Goal: Information Seeking & Learning: Learn about a topic

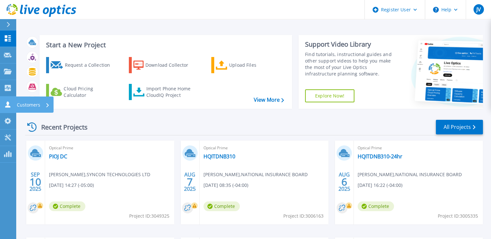
click at [11, 107] on icon at bounding box center [8, 104] width 8 height 6
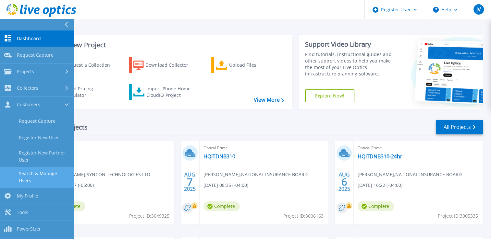
click at [22, 173] on link "Search & Manage Users" at bounding box center [37, 177] width 74 height 21
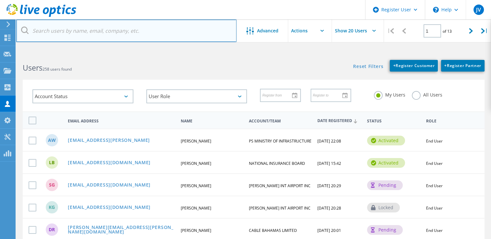
click at [78, 34] on input "text" at bounding box center [126, 30] width 220 height 23
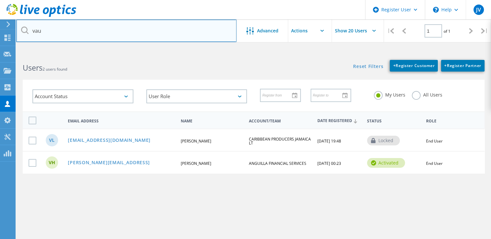
type input "[PERSON_NAME][EMAIL_ADDRESS]"
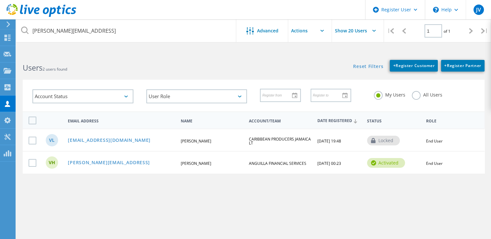
type input "[PERSON_NAME][EMAIL_ADDRESS]"
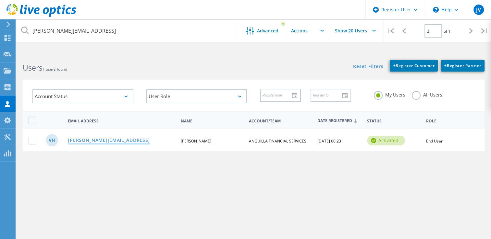
click at [86, 141] on link "[PERSON_NAME][EMAIL_ADDRESS]" at bounding box center [109, 141] width 82 height 6
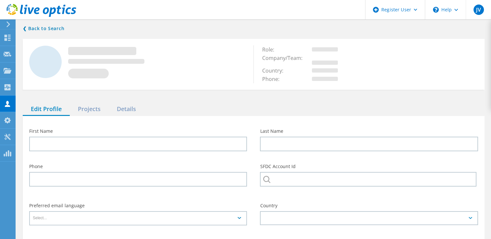
type input "Vaughn"
type input "Hazell"
type input "ANGUILLA FINANCIAL SERVICES"
type input "English"
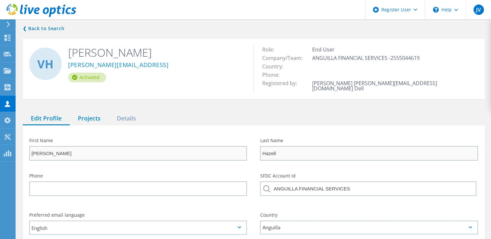
click at [89, 114] on div "Projects" at bounding box center [89, 118] width 39 height 13
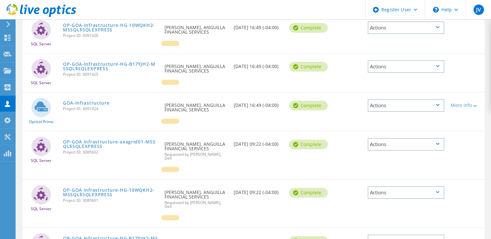
scroll to position [188, 0]
click at [83, 101] on link "GOA-Infrastructure" at bounding box center [86, 103] width 47 height 5
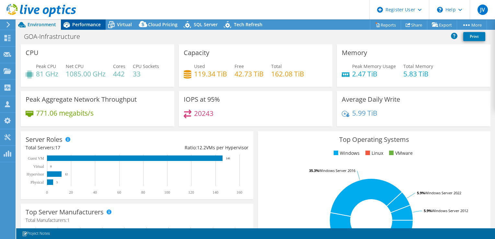
click at [85, 25] on span "Performance" at bounding box center [86, 24] width 29 height 6
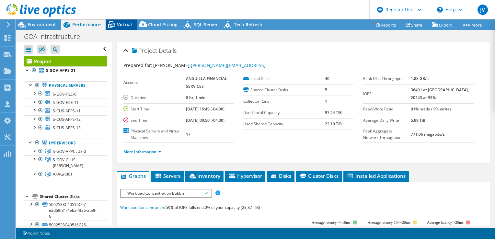
click at [124, 28] on div "Virtual" at bounding box center [121, 24] width 31 height 10
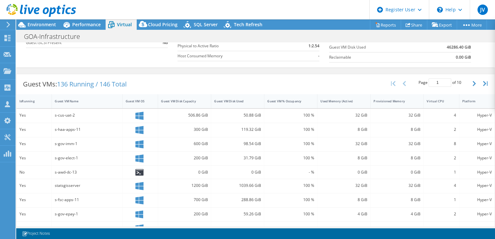
scroll to position [100, 0]
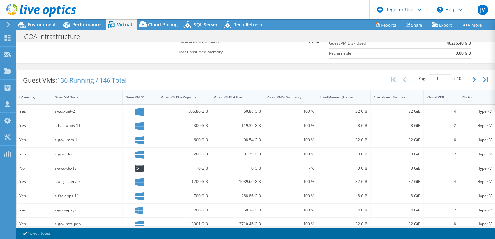
click at [217, 96] on div "Guest VM Disk Used" at bounding box center [233, 97] width 39 height 4
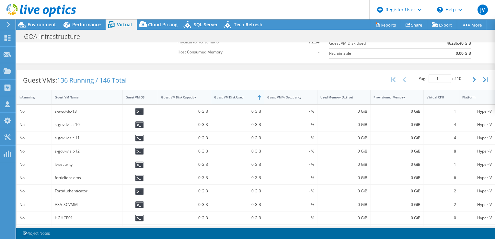
click at [217, 96] on div "Guest VM Disk Used" at bounding box center [233, 97] width 39 height 4
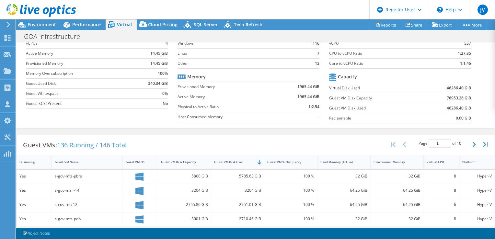
scroll to position [35, 0]
click at [86, 27] on span "Performance" at bounding box center [86, 24] width 29 height 6
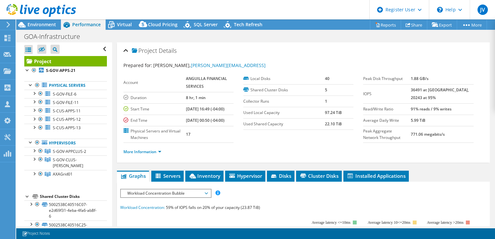
scroll to position [0, 0]
click at [32, 150] on div at bounding box center [34, 150] width 6 height 6
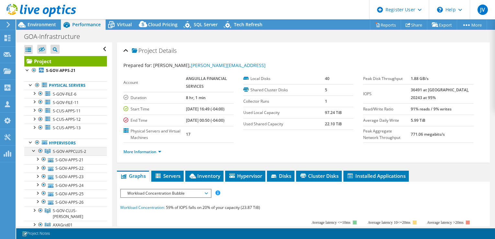
click at [32, 150] on div at bounding box center [34, 150] width 6 height 6
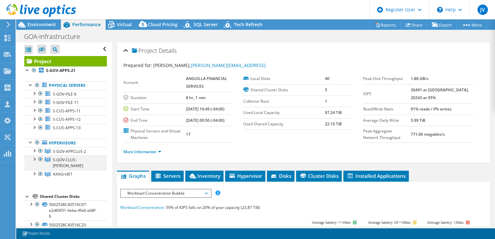
click at [32, 159] on div at bounding box center [34, 159] width 6 height 6
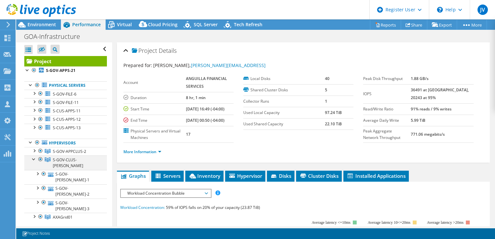
click at [32, 159] on div at bounding box center [34, 159] width 6 height 6
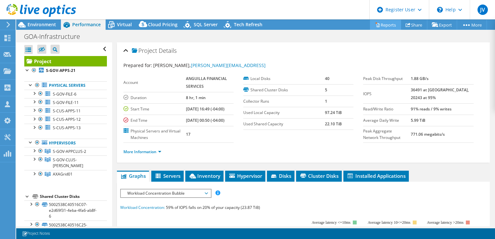
click at [380, 29] on link "Reports" at bounding box center [385, 25] width 31 height 10
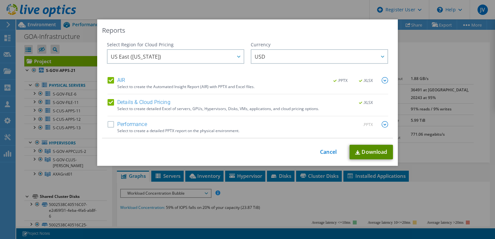
click at [372, 154] on link "Download" at bounding box center [371, 152] width 43 height 15
click at [320, 151] on link "Cancel" at bounding box center [328, 152] width 17 height 6
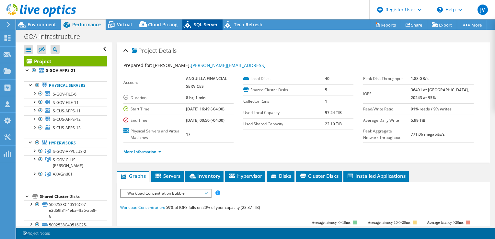
click at [205, 24] on span "SQL Server" at bounding box center [206, 24] width 24 height 6
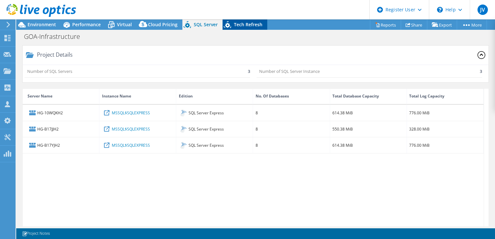
click at [226, 29] on icon at bounding box center [228, 25] width 11 height 13
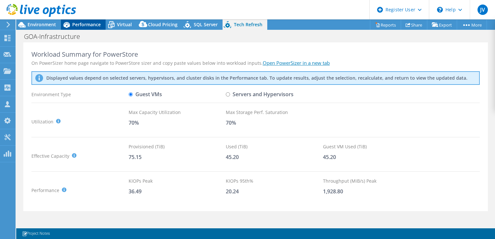
click at [95, 21] on div "Performance" at bounding box center [83, 24] width 45 height 10
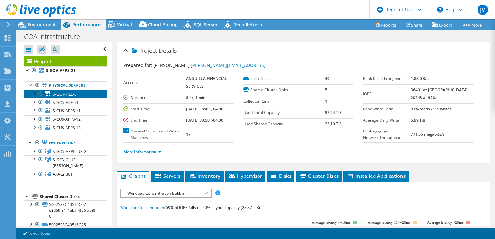
click at [57, 95] on span "S-GOV-FILE-6" at bounding box center [65, 94] width 24 height 6
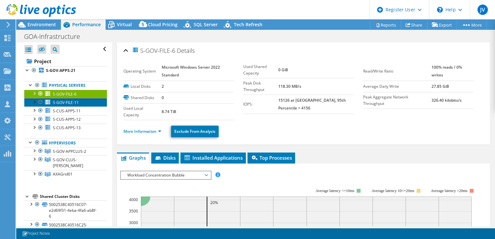
click at [55, 101] on span "S-GOV-FILE-11" at bounding box center [66, 103] width 26 height 6
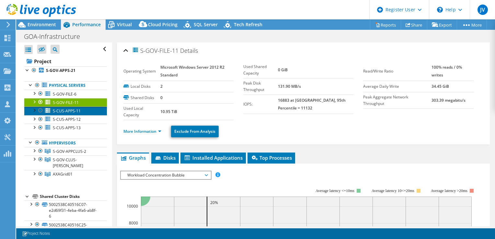
click at [57, 111] on span "S-CUS-APPS-11" at bounding box center [67, 111] width 28 height 6
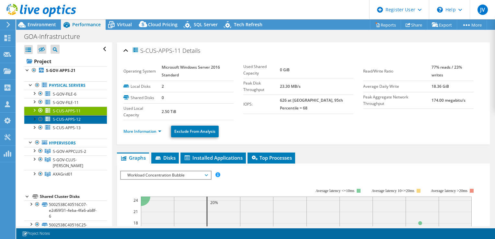
click at [58, 120] on span "S-CUS-APPS-12" at bounding box center [67, 120] width 28 height 6
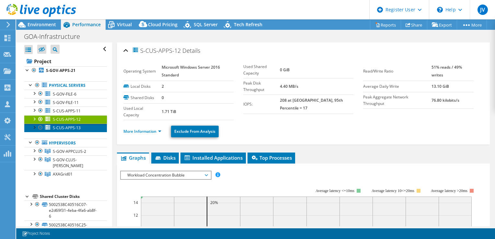
click at [61, 126] on span "S-CUS-APPS-13" at bounding box center [67, 128] width 28 height 6
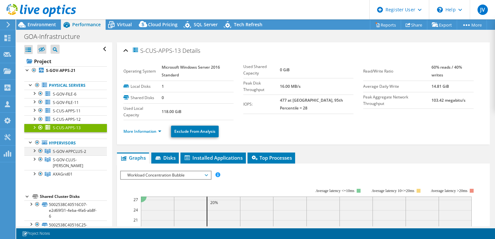
click at [35, 148] on div at bounding box center [34, 150] width 6 height 6
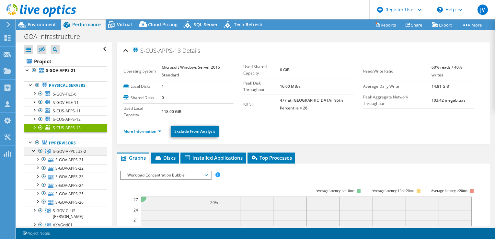
click at [35, 148] on div at bounding box center [34, 150] width 6 height 6
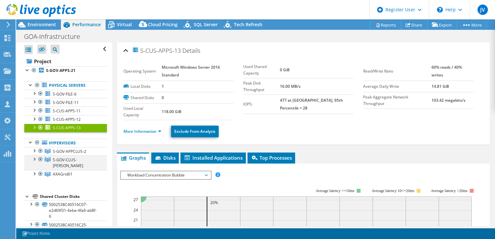
click at [34, 160] on div at bounding box center [34, 159] width 6 height 6
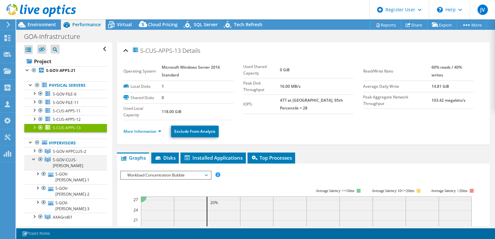
click at [34, 160] on div at bounding box center [34, 159] width 6 height 6
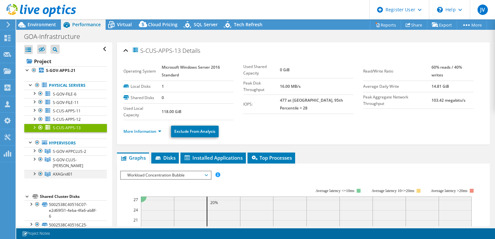
click at [34, 170] on div at bounding box center [34, 173] width 6 height 6
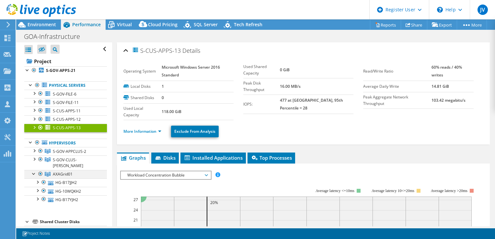
click at [34, 170] on div at bounding box center [34, 173] width 6 height 6
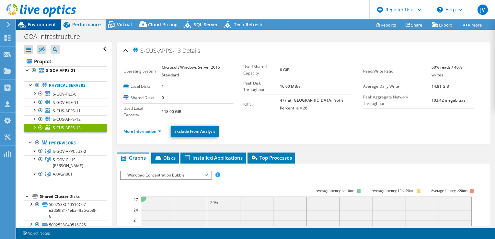
click at [36, 25] on span "Environment" at bounding box center [42, 24] width 29 height 6
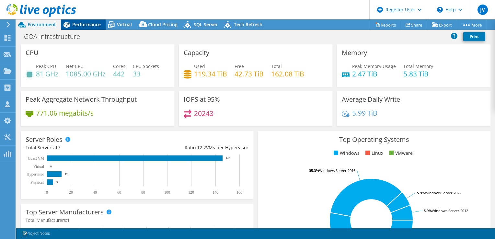
click at [89, 23] on span "Performance" at bounding box center [86, 24] width 29 height 6
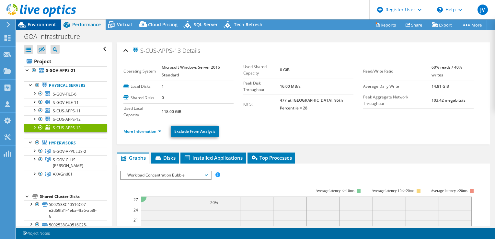
click at [52, 26] on span "Environment" at bounding box center [42, 24] width 29 height 6
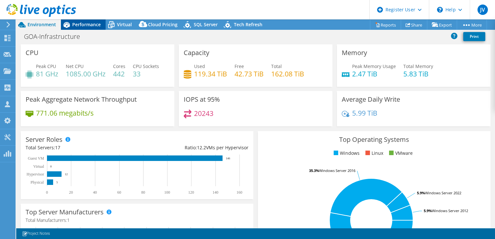
click at [71, 24] on icon at bounding box center [66, 24] width 11 height 11
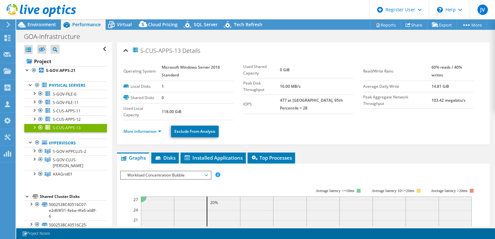
click at [171, 172] on span "Workload Concentration Bubble" at bounding box center [165, 176] width 83 height 8
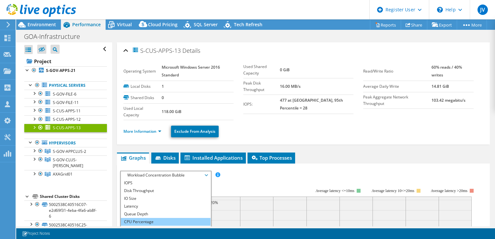
click at [142, 219] on li "CPU Percentage" at bounding box center [166, 222] width 90 height 8
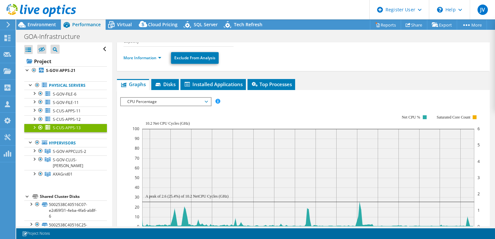
scroll to position [77, 0]
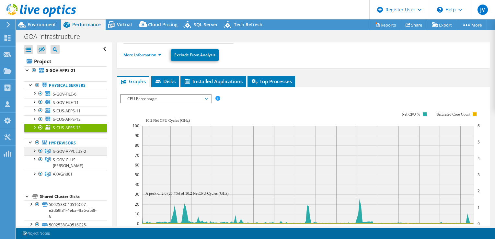
click at [60, 150] on span "S-GOV-APPCLUS-2" at bounding box center [69, 152] width 33 height 6
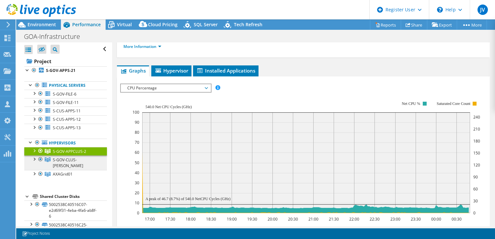
click at [58, 159] on span "S-GOV-CLUS-[PERSON_NAME]" at bounding box center [68, 162] width 30 height 11
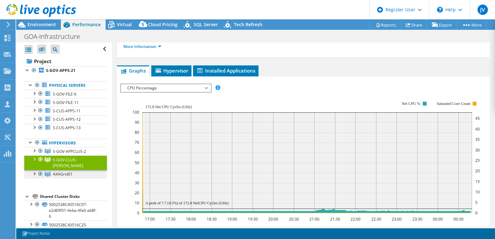
click at [62, 172] on span "AXAGrid01" at bounding box center [63, 175] width 20 height 6
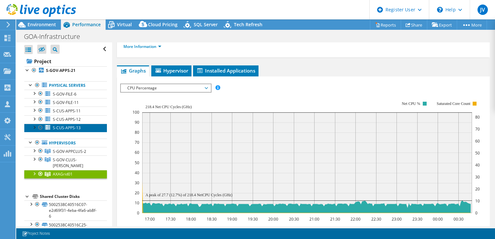
click at [64, 129] on span "S-CUS-APPS-13" at bounding box center [67, 128] width 28 height 6
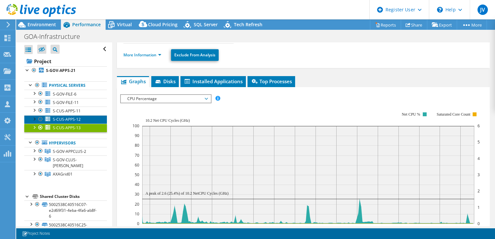
click at [66, 121] on span "S-CUS-APPS-12" at bounding box center [67, 120] width 28 height 6
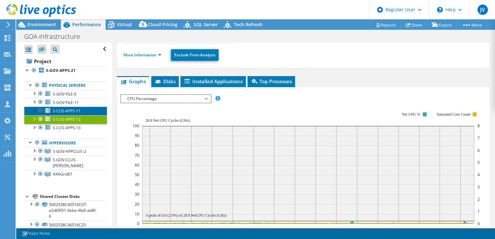
click at [67, 112] on span "S-CUS-APPS-11" at bounding box center [67, 111] width 28 height 6
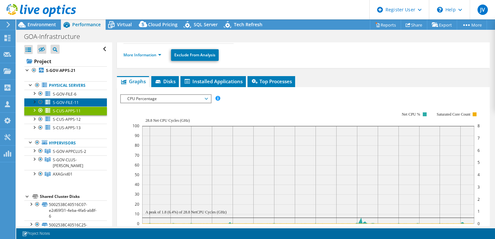
click at [73, 101] on span "S-GOV-FILE-11" at bounding box center [66, 103] width 26 height 6
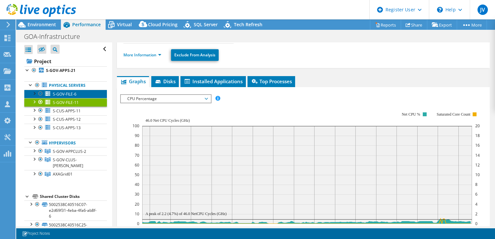
click at [77, 92] on link "S-GOV-FILE-6" at bounding box center [65, 94] width 83 height 8
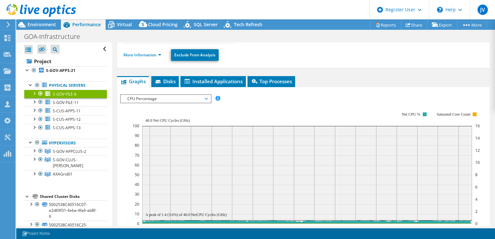
click at [146, 99] on span "CPU Percentage" at bounding box center [165, 99] width 83 height 8
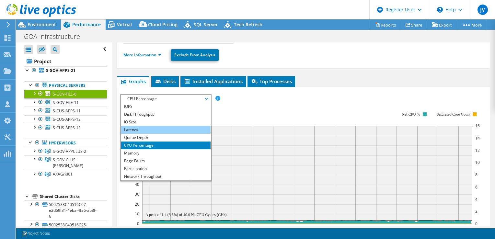
click at [141, 128] on li "Latency" at bounding box center [166, 130] width 90 height 8
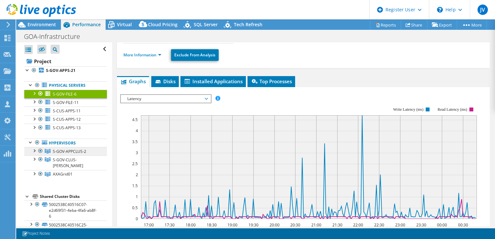
click at [68, 151] on span "S-GOV-APPCLUS-2" at bounding box center [69, 152] width 33 height 6
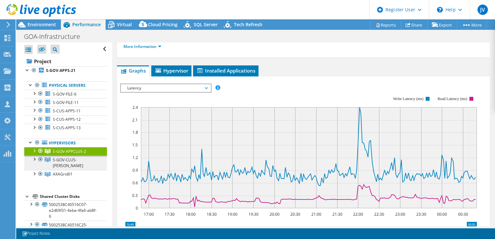
click at [71, 161] on span "S-GOV-CLUS-[PERSON_NAME]" at bounding box center [68, 162] width 30 height 11
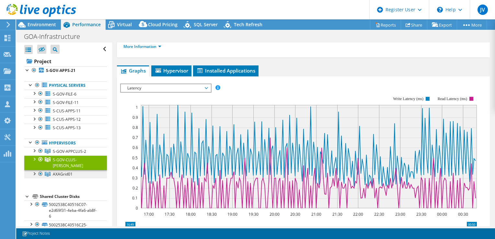
click at [66, 172] on span "AXAGrid01" at bounding box center [63, 175] width 20 height 6
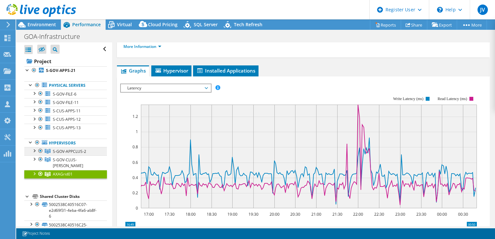
click at [73, 149] on span "S-GOV-APPCLUS-2" at bounding box center [69, 152] width 33 height 6
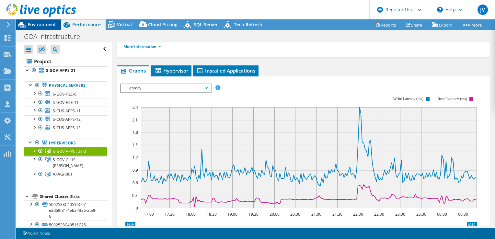
click at [39, 25] on span "Environment" at bounding box center [42, 24] width 29 height 6
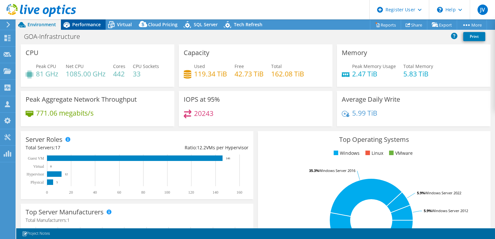
click at [83, 23] on span "Performance" at bounding box center [86, 24] width 29 height 6
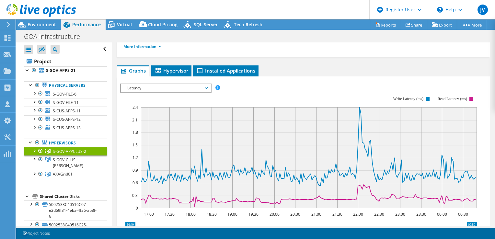
click at [154, 84] on span "Latency" at bounding box center [165, 88] width 83 height 8
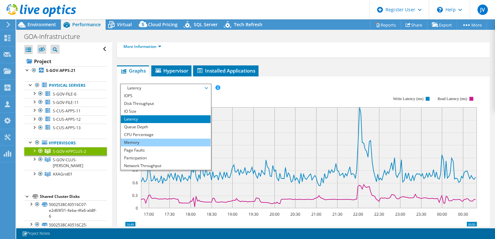
click at [137, 139] on li "Memory" at bounding box center [166, 143] width 90 height 8
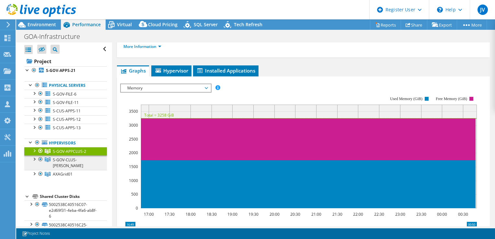
click at [78, 161] on span "S-GOV-CLUS-[PERSON_NAME]" at bounding box center [68, 162] width 30 height 11
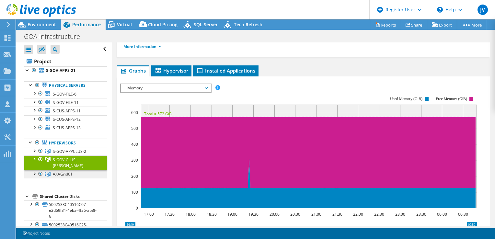
click at [78, 170] on link "AXAGrid01" at bounding box center [65, 174] width 83 height 8
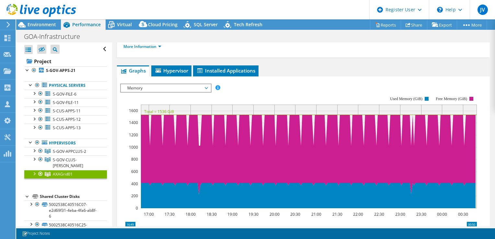
click at [136, 85] on span "Memory" at bounding box center [165, 88] width 83 height 8
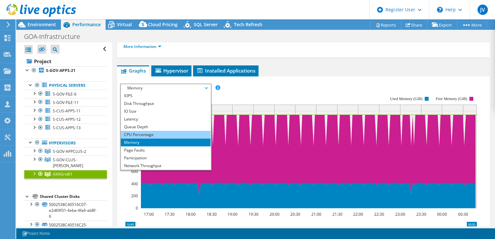
click at [135, 131] on li "CPU Percentage" at bounding box center [166, 135] width 90 height 8
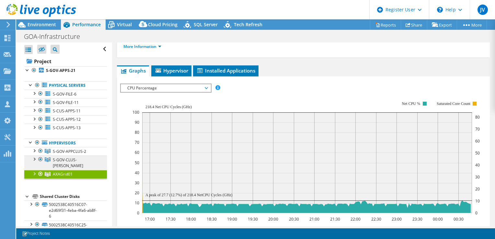
click at [50, 158] on icon at bounding box center [48, 160] width 6 height 5
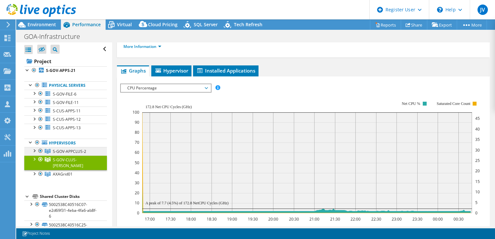
click at [56, 153] on span "S-GOV-APPCLUS-2" at bounding box center [69, 152] width 33 height 6
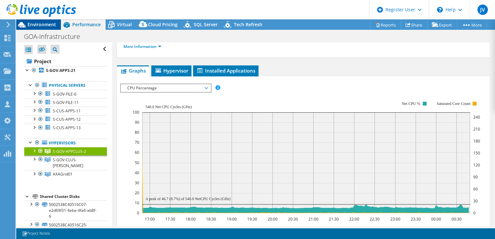
click at [48, 22] on span "Environment" at bounding box center [42, 24] width 29 height 6
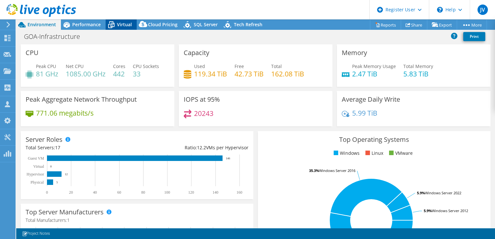
click at [123, 26] on span "Virtual" at bounding box center [124, 24] width 15 height 6
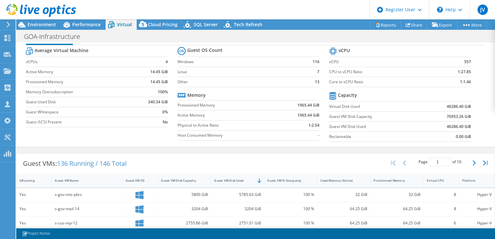
scroll to position [16, 0]
click at [90, 26] on span "Performance" at bounding box center [86, 24] width 29 height 6
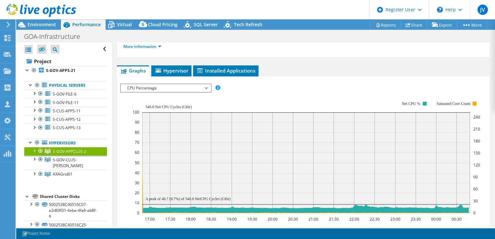
scroll to position [0, 0]
